Goal: Task Accomplishment & Management: Complete application form

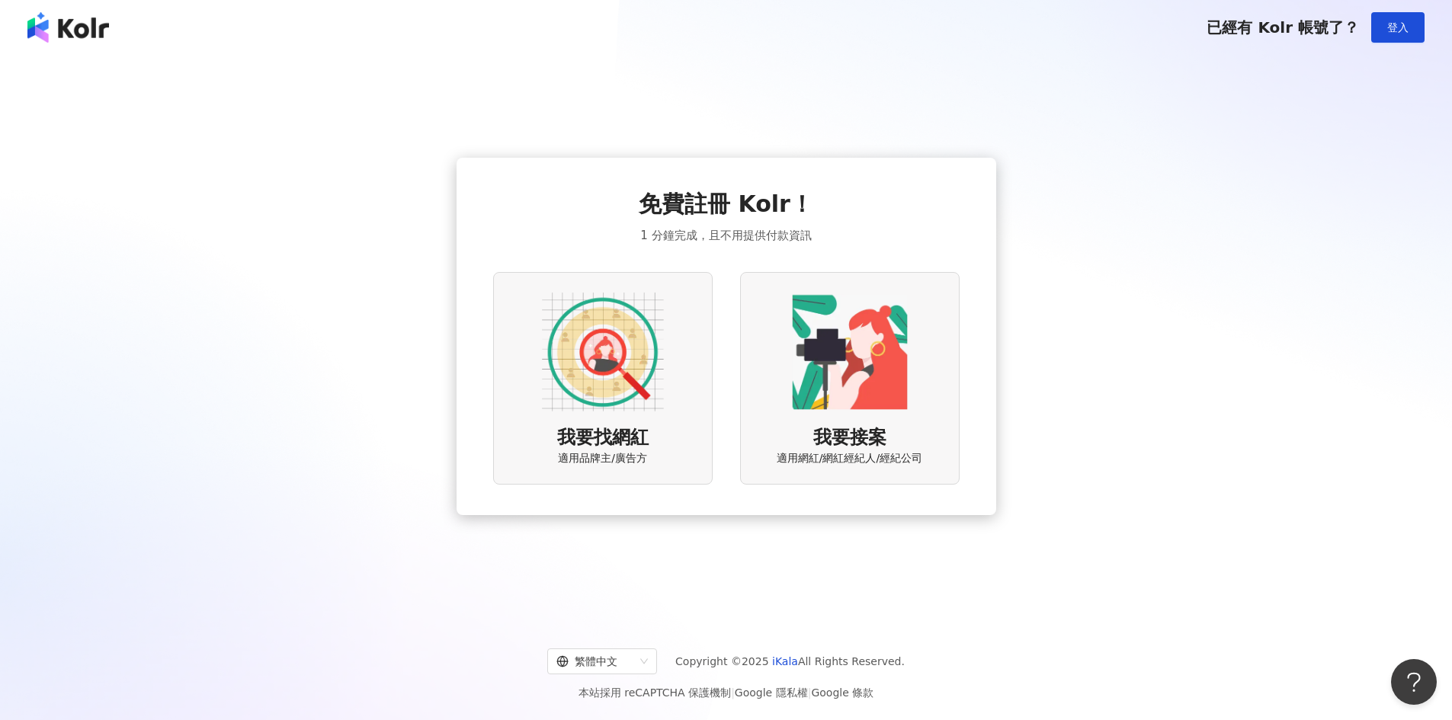
click at [655, 332] on img at bounding box center [603, 352] width 122 height 122
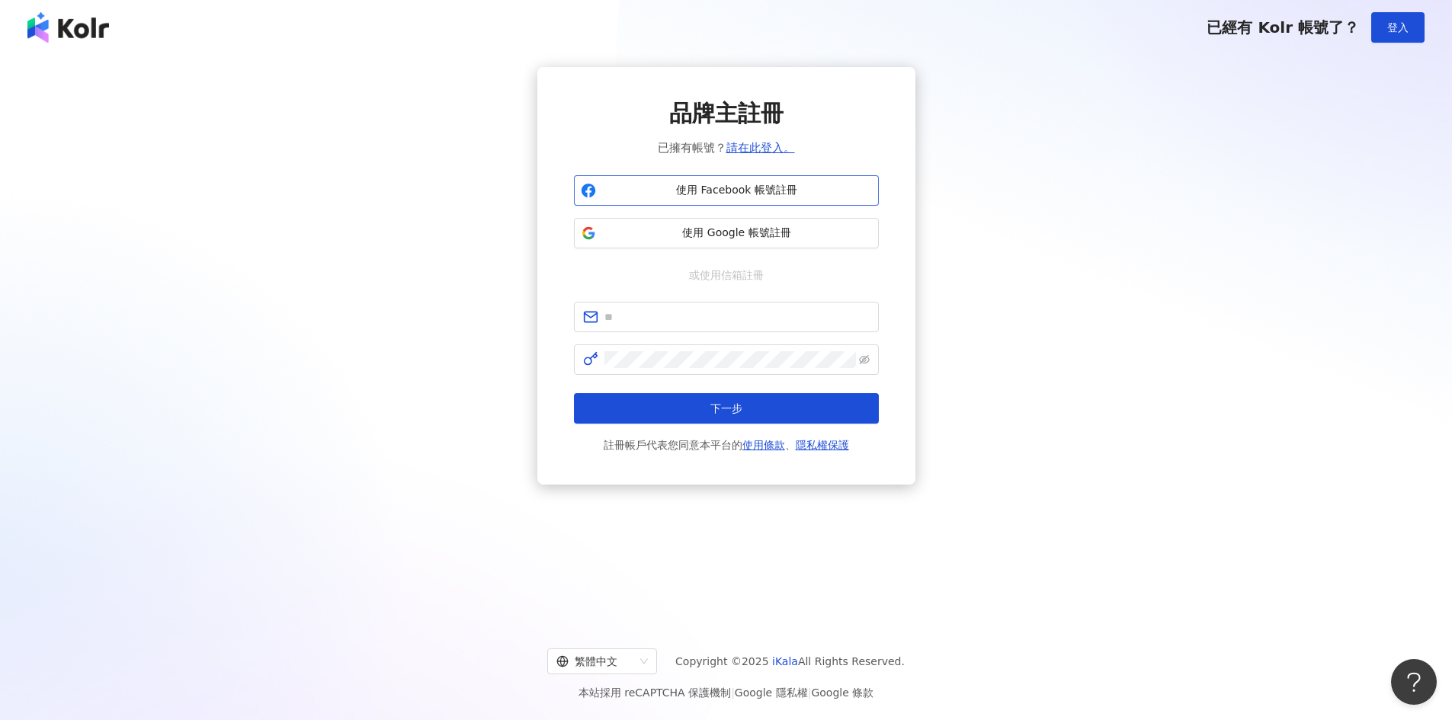
click at [728, 187] on span "使用 Facebook 帳號註冊" at bounding box center [737, 190] width 270 height 15
